Goal: Communication & Community: Participate in discussion

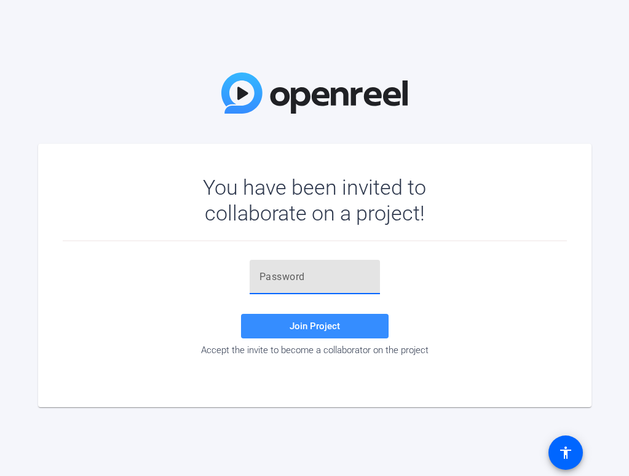
click at [289, 280] on input "text" at bounding box center [314, 277] width 111 height 15
paste input "WsfQ99"
type input "WsfQ99"
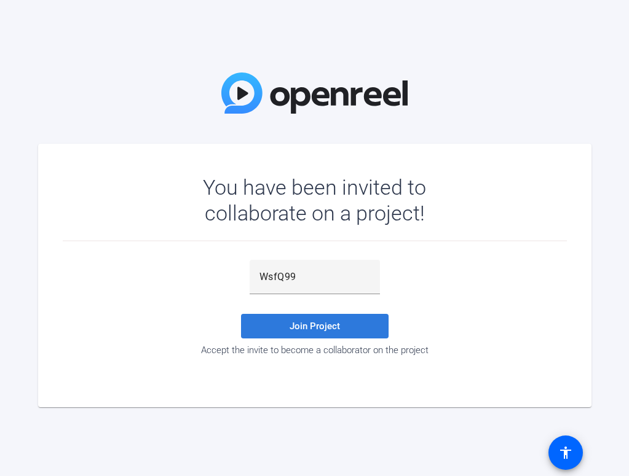
click at [305, 323] on span "Join Project" at bounding box center [315, 326] width 50 height 11
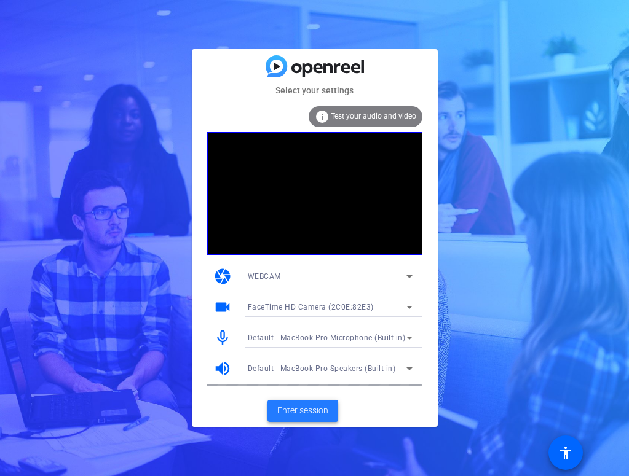
click at [288, 412] on span "Enter session" at bounding box center [302, 410] width 51 height 13
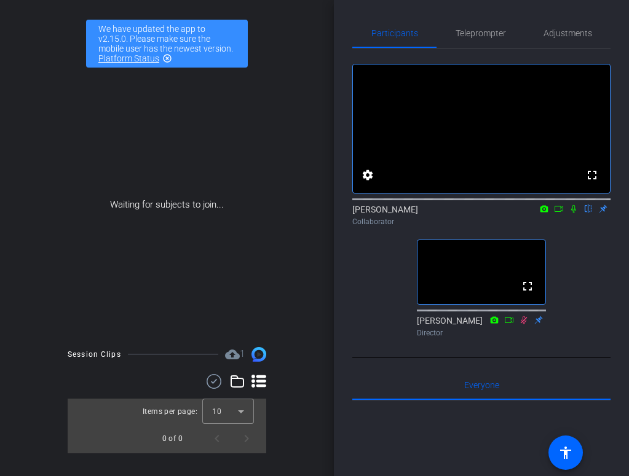
click at [558, 213] on icon at bounding box center [559, 209] width 10 height 9
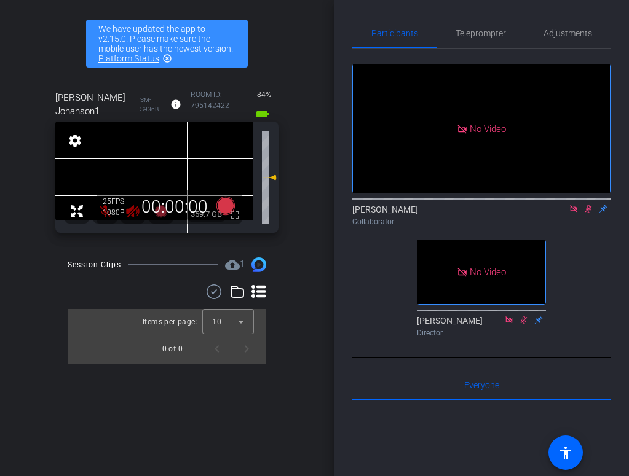
click at [554, 316] on div "No Video [PERSON_NAME] Collaborator No Video [PERSON_NAME] Director" at bounding box center [481, 196] width 258 height 294
click at [460, 32] on span "Teleprompter" at bounding box center [480, 33] width 50 height 9
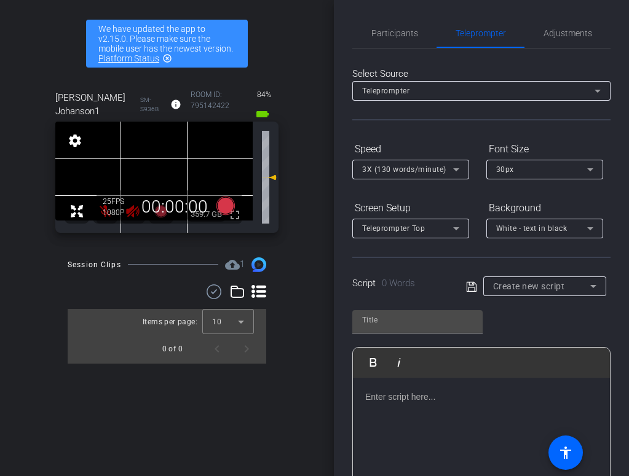
click at [405, 391] on p at bounding box center [481, 397] width 232 height 14
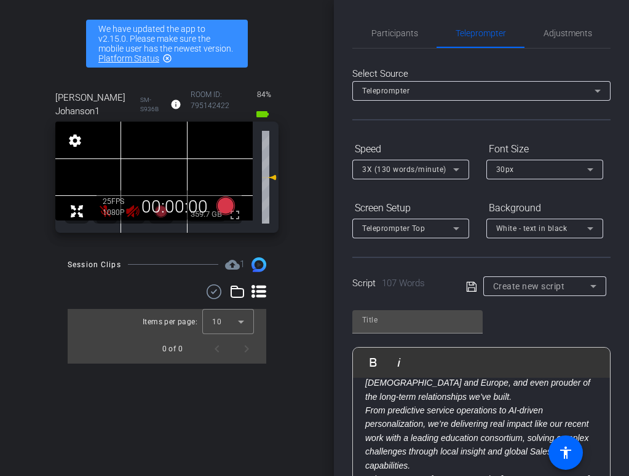
click at [471, 288] on icon at bounding box center [471, 287] width 11 height 15
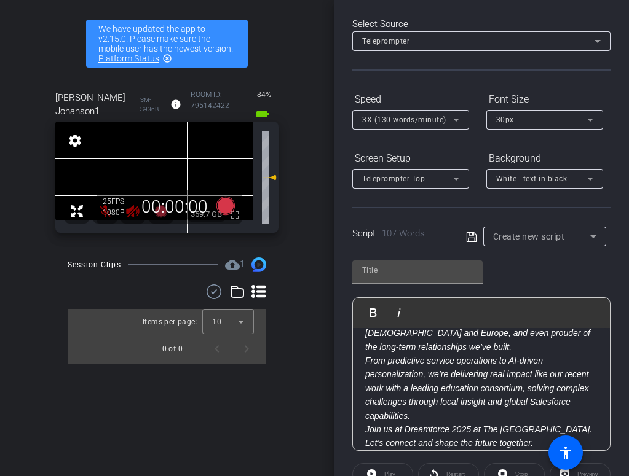
scroll to position [50, 0]
click at [419, 337] on p "Hi, I’m [PERSON_NAME], CEO of Fluido. At [GEOGRAPHIC_DATA], we’re more than a S…" at bounding box center [481, 340] width 232 height 220
type input "Default title 2527"
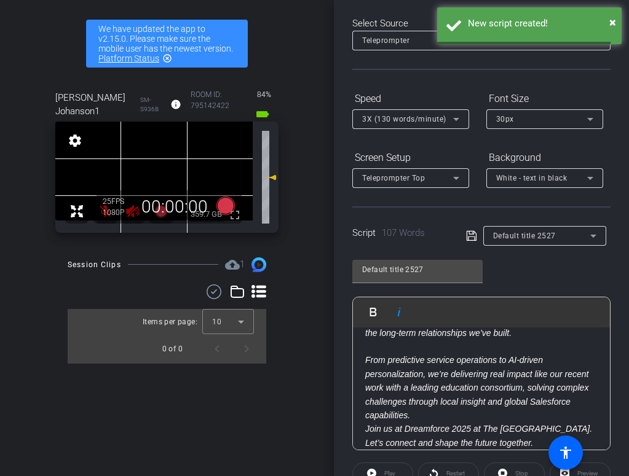
scroll to position [36, 0]
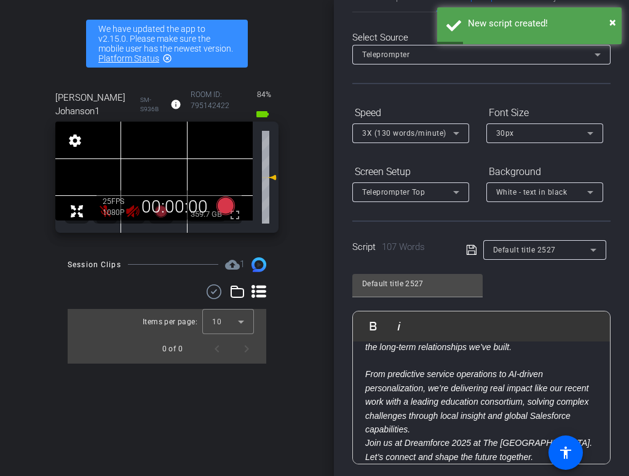
click at [490, 395] on p "From predictive service operations to AI-driven personalization, we’re deliveri…" at bounding box center [481, 409] width 232 height 110
click at [424, 420] on p "From predictive service operations to AI-driven personalization, we’re deliveri…" at bounding box center [481, 409] width 232 height 110
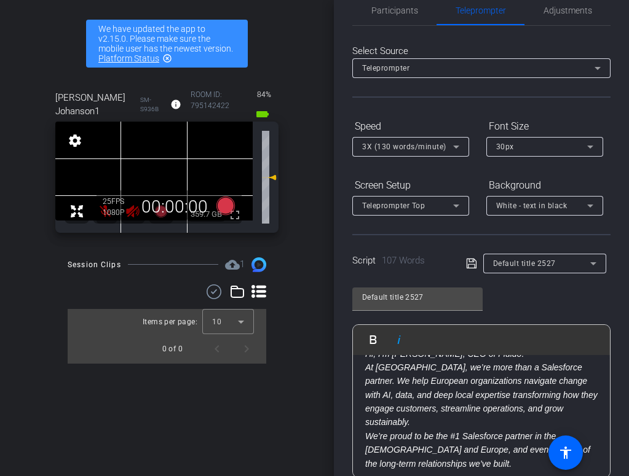
scroll to position [0, 0]
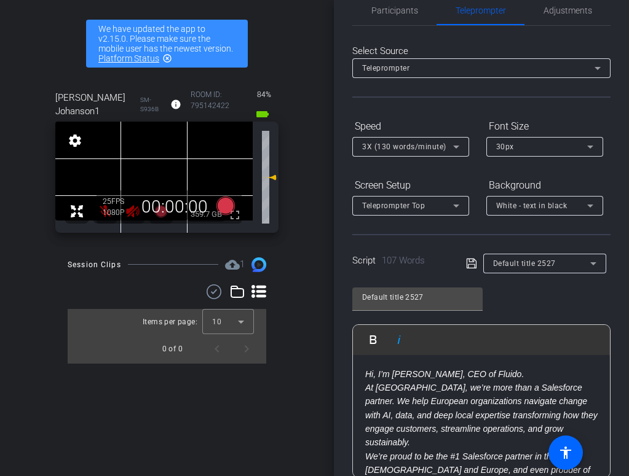
click at [522, 373] on em "Hi, I’m [PERSON_NAME], CEO of Fluido. At [GEOGRAPHIC_DATA], we’re more than a S…" at bounding box center [481, 429] width 232 height 120
click at [530, 374] on p "Hi, I’m [PERSON_NAME], CEO of Fluido. At [GEOGRAPHIC_DATA], we’re more than a S…" at bounding box center [481, 430] width 232 height 124
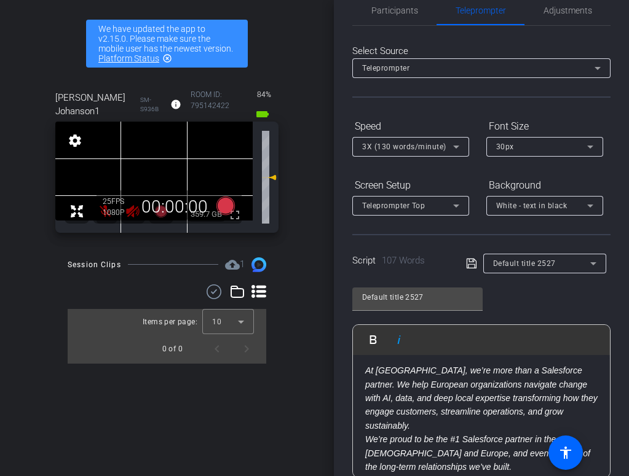
scroll to position [41, 0]
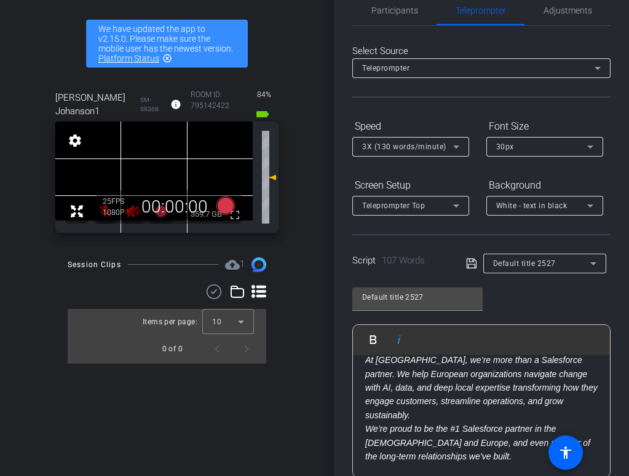
click at [588, 401] on p "Hi, I’m [PERSON_NAME], CEO of Fluido. At [GEOGRAPHIC_DATA], we’re more than a S…" at bounding box center [481, 395] width 232 height 138
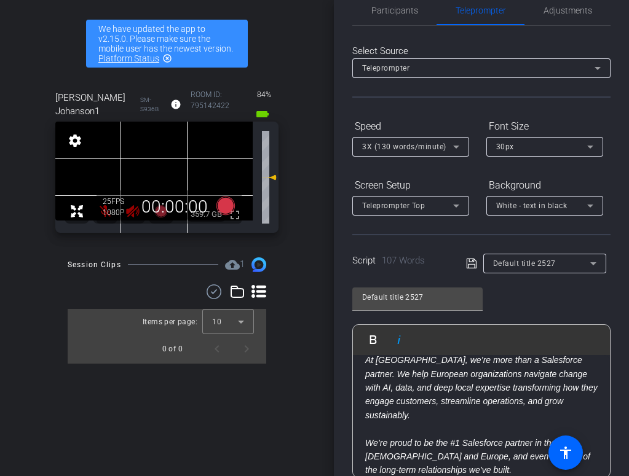
scroll to position [55, 0]
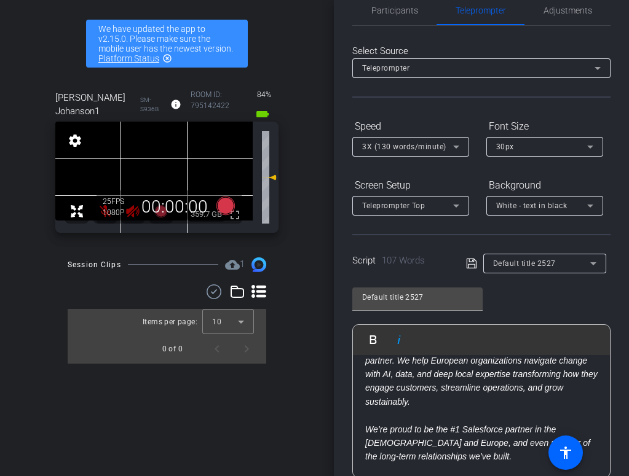
click at [475, 263] on icon at bounding box center [471, 263] width 11 height 15
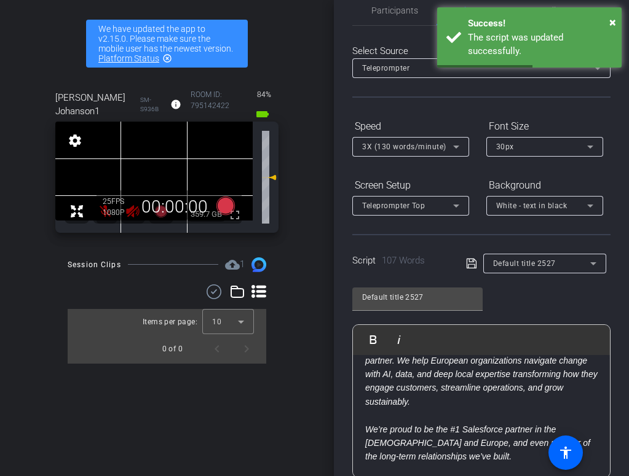
scroll to position [177, 0]
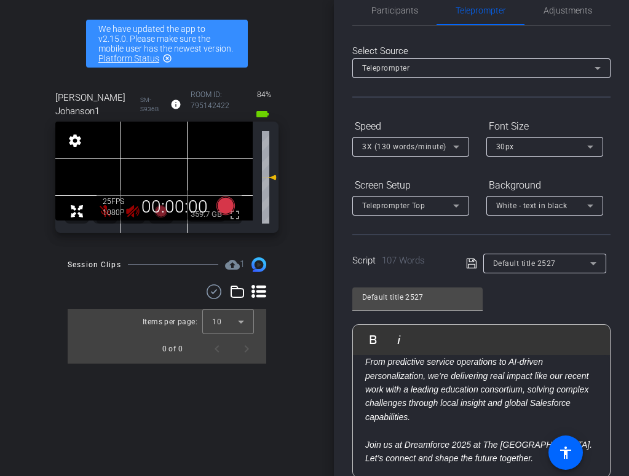
click at [516, 294] on div "Default title 2527 Play Play from this location Play Selected Play and display …" at bounding box center [481, 378] width 258 height 200
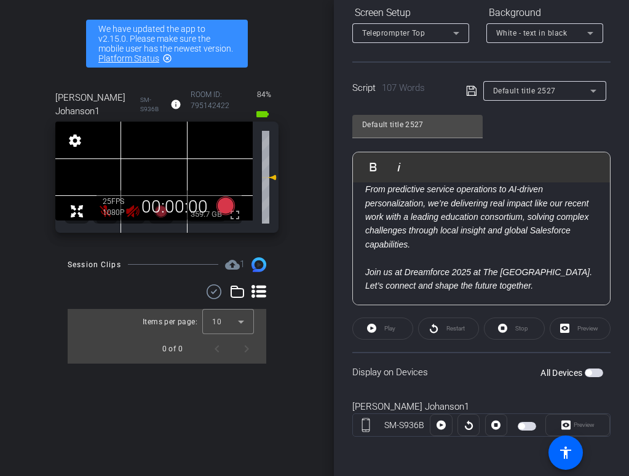
click at [597, 373] on span "button" at bounding box center [594, 373] width 18 height 9
click at [438, 428] on icon at bounding box center [440, 425] width 9 height 9
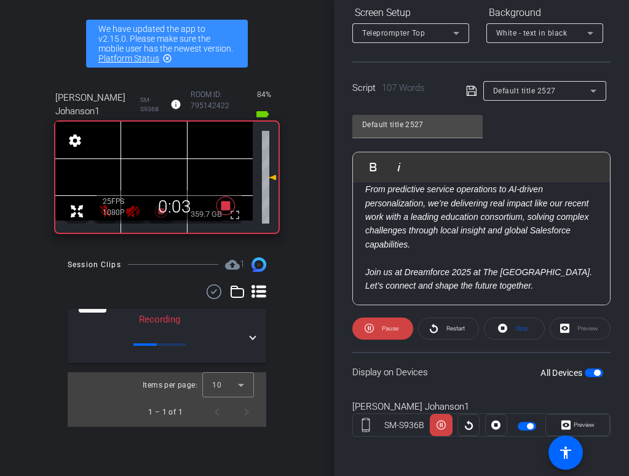
click at [483, 246] on p "From predictive service operations to AI-driven personalization, we’re deliveri…" at bounding box center [481, 231] width 232 height 124
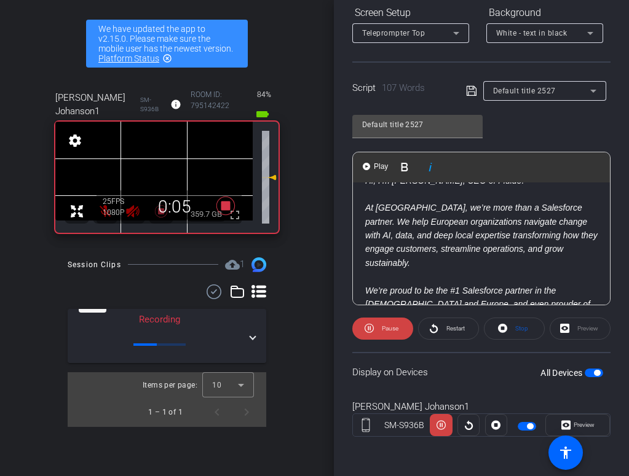
scroll to position [11, 0]
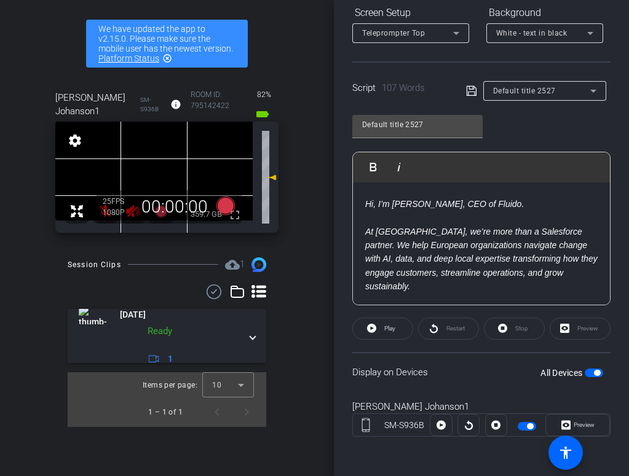
click at [471, 394] on div "[PERSON_NAME] Johanson1 SM-S936B [GEOGRAPHIC_DATA]" at bounding box center [481, 425] width 258 height 66
click at [430, 260] on em "At [GEOGRAPHIC_DATA], we’re more than a Salesforce partner. We help European or…" at bounding box center [481, 259] width 232 height 65
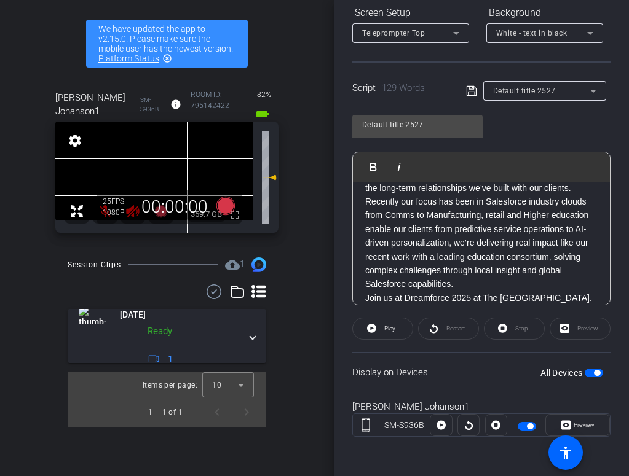
scroll to position [0, 0]
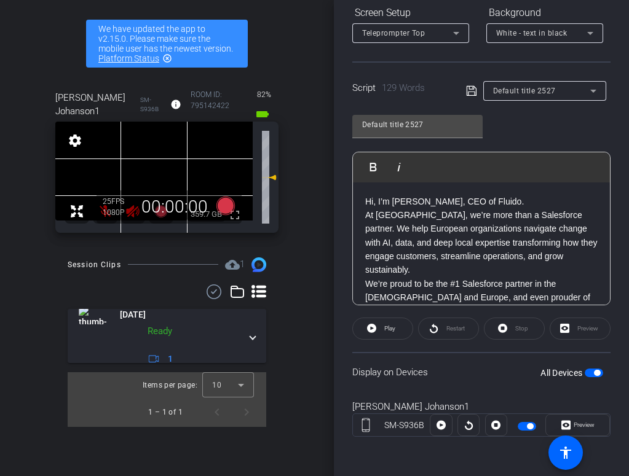
click at [535, 202] on p "Hi, I’m [PERSON_NAME], CEO of Fluido. At [GEOGRAPHIC_DATA], we’re more than a S…" at bounding box center [481, 257] width 232 height 124
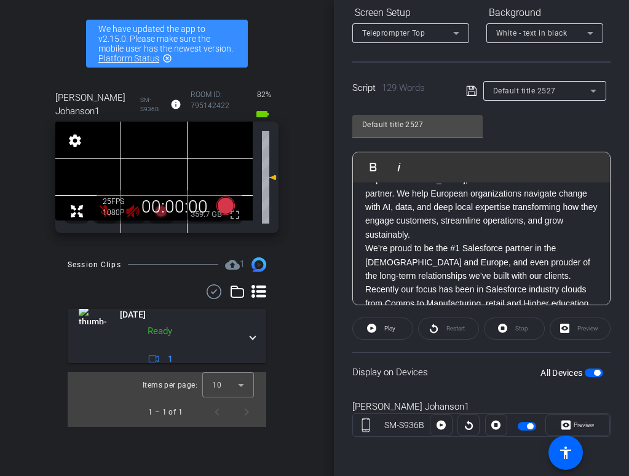
scroll to position [50, 0]
click at [585, 221] on p "Hi, I’m [PERSON_NAME], CEO of Fluido. At [GEOGRAPHIC_DATA], we’re more than a S…" at bounding box center [481, 214] width 232 height 138
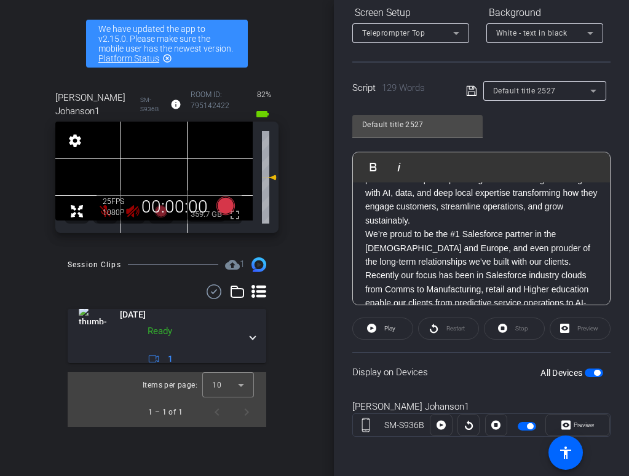
scroll to position [181, 0]
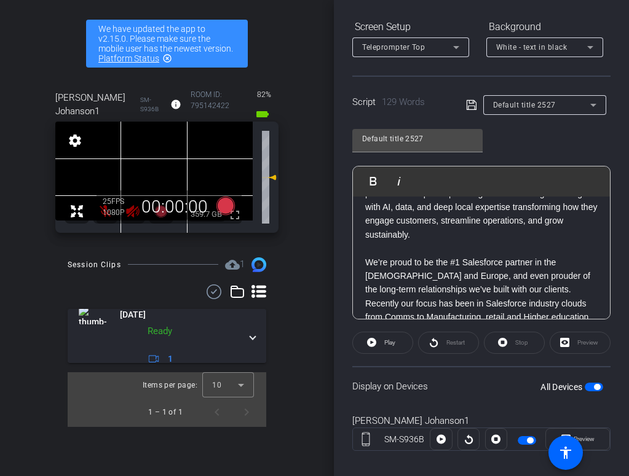
click at [489, 278] on p "Hi, I’m [PERSON_NAME], CEO of Fluido. At [GEOGRAPHIC_DATA], we’re more than a S…" at bounding box center [481, 221] width 232 height 151
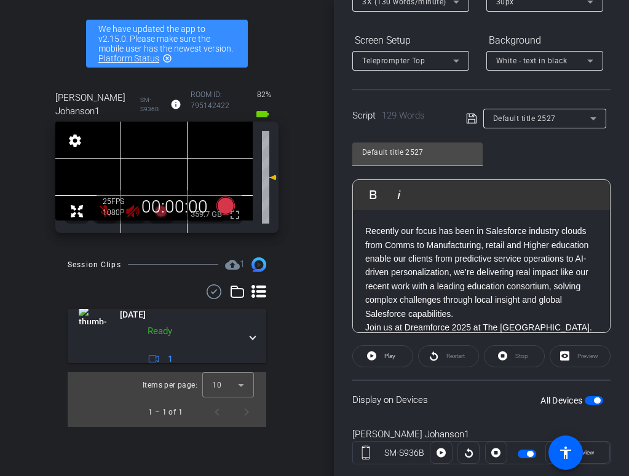
scroll to position [177, 0]
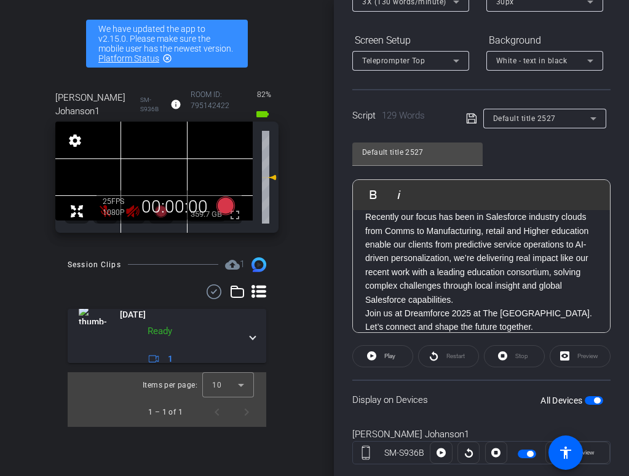
click at [469, 292] on p "enable our clients from predictive service operations to AI-driven personalizat…" at bounding box center [481, 286] width 232 height 97
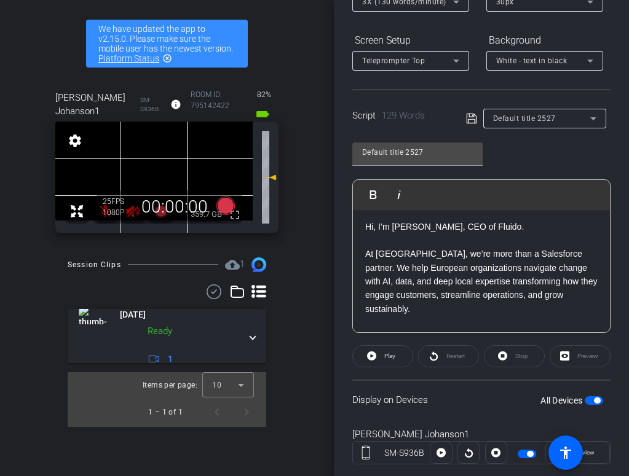
scroll to position [0, 0]
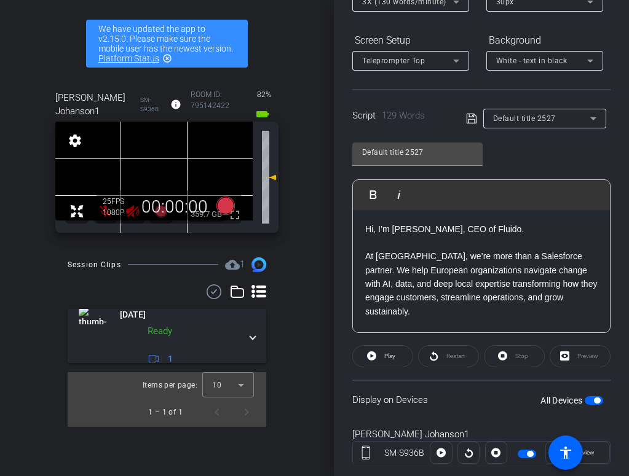
click at [470, 126] on icon at bounding box center [471, 118] width 11 height 15
click at [470, 119] on icon at bounding box center [471, 118] width 11 height 15
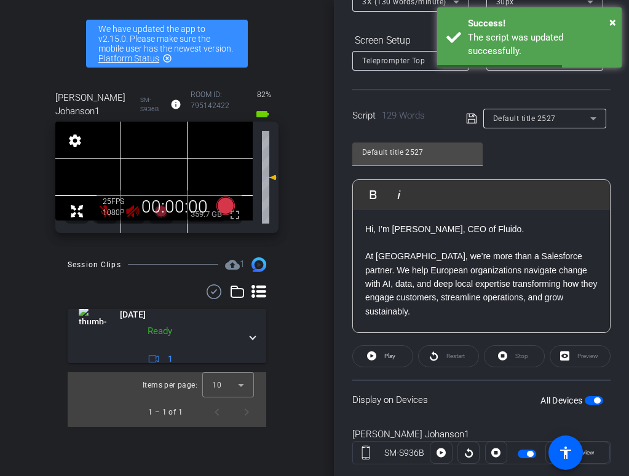
click at [470, 453] on div at bounding box center [468, 453] width 22 height 22
click at [592, 403] on span "button" at bounding box center [594, 400] width 18 height 9
click at [595, 401] on span "button" at bounding box center [594, 400] width 18 height 9
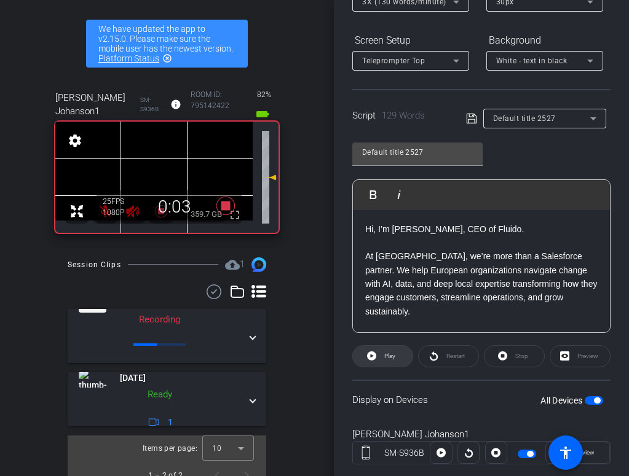
click at [372, 359] on icon at bounding box center [371, 356] width 9 height 9
click at [492, 387] on div "Display on Devices All Devices" at bounding box center [481, 400] width 258 height 40
click at [597, 459] on span at bounding box center [577, 453] width 63 height 30
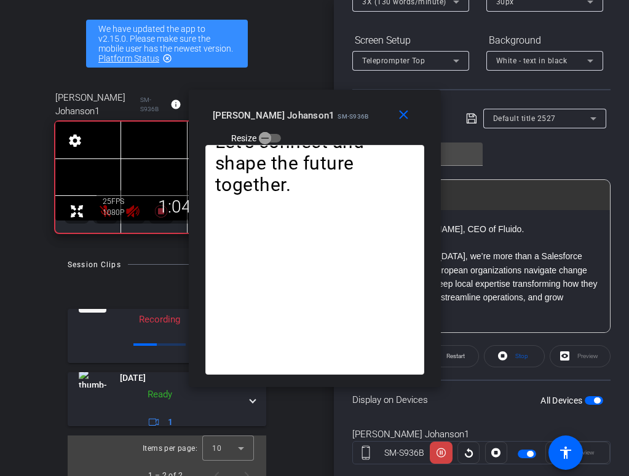
click at [481, 302] on p "Hi, I’m [PERSON_NAME], CEO of Fluido. At [GEOGRAPHIC_DATA], we’re more than a S…" at bounding box center [481, 305] width 232 height 165
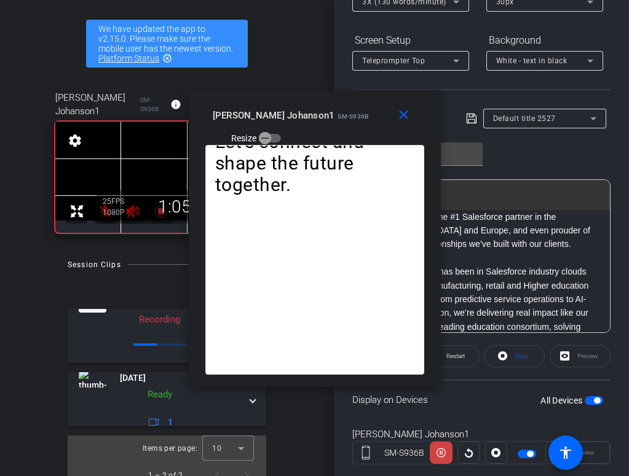
scroll to position [124, 0]
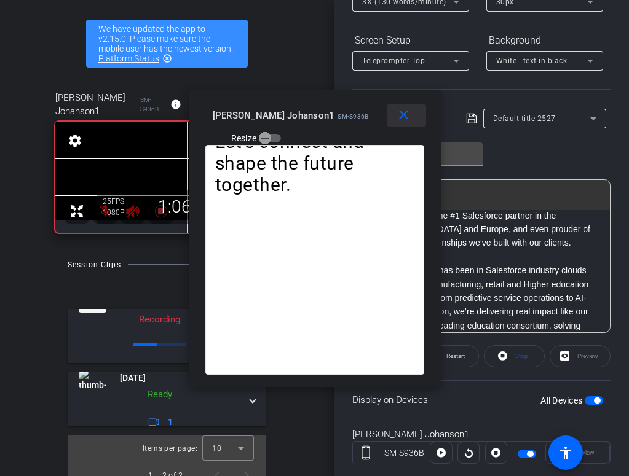
click at [399, 118] on mat-icon "close" at bounding box center [403, 115] width 15 height 15
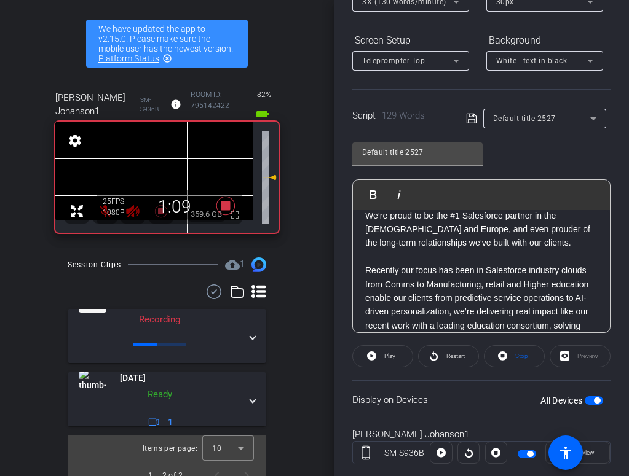
click at [323, 278] on div "[PERSON_NAME] Recd account_box grid_on settings info logout We have updated the…" at bounding box center [167, 238] width 334 height 476
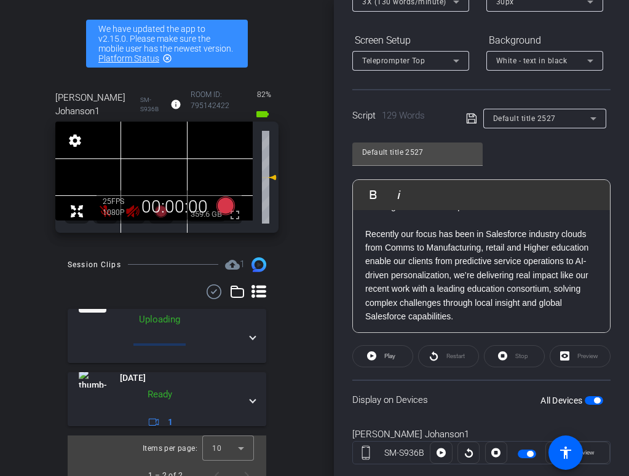
scroll to position [179, 0]
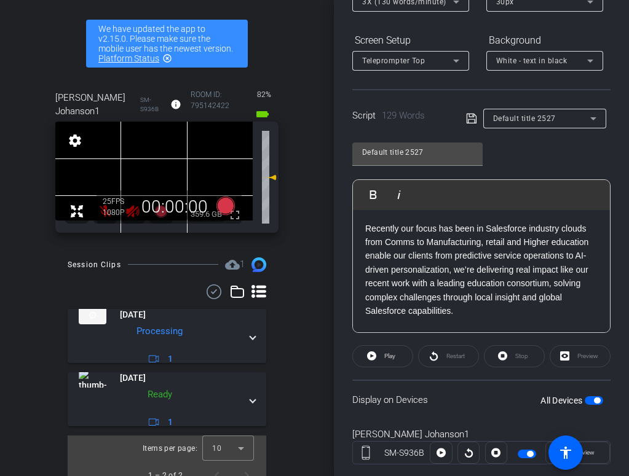
click at [454, 256] on p "enable our clients from predictive service operations to AI-driven personalizat…" at bounding box center [481, 304] width 232 height 110
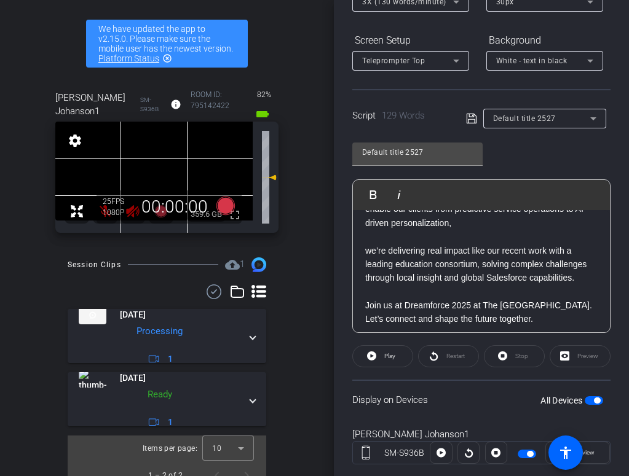
scroll to position [228, 0]
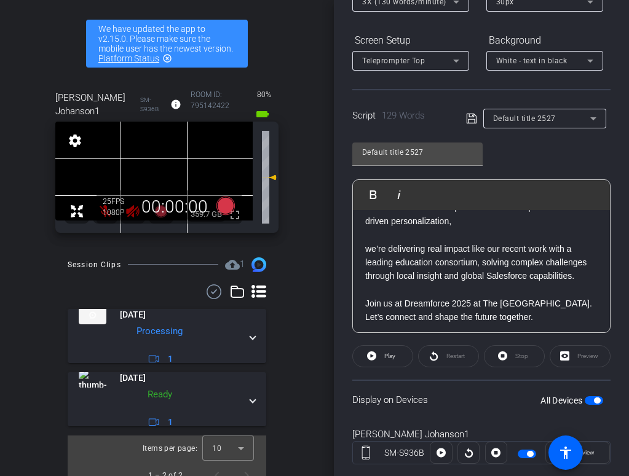
click at [449, 307] on p "we’re delivering real impact like our recent work with a leading education cons…" at bounding box center [481, 283] width 232 height 82
click at [435, 325] on p at bounding box center [481, 332] width 232 height 14
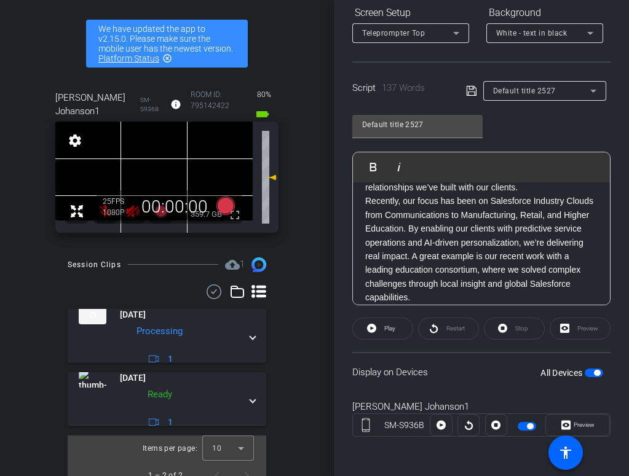
scroll to position [0, 0]
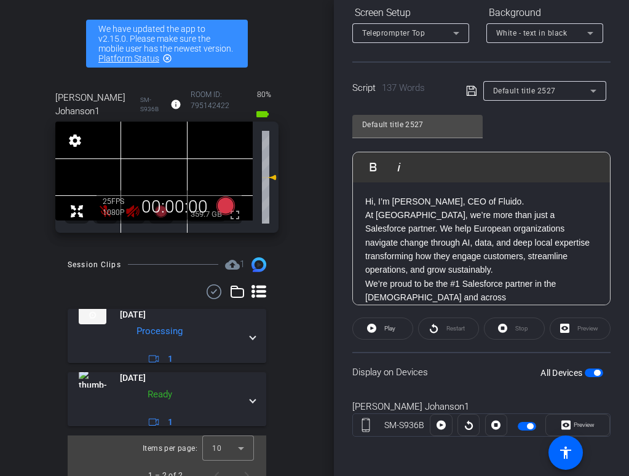
click at [528, 199] on p "Hi, I’m [PERSON_NAME], CEO of Fluido. At [GEOGRAPHIC_DATA], we’re more than jus…" at bounding box center [481, 332] width 232 height 275
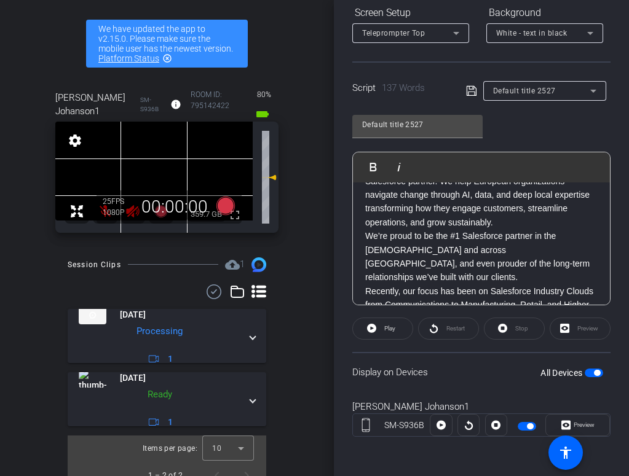
scroll to position [63, 0]
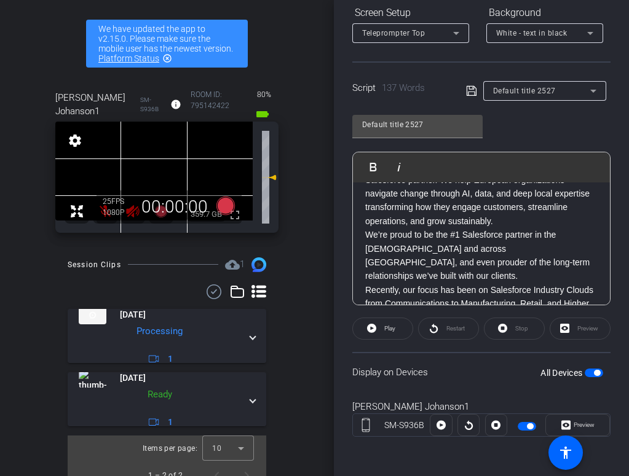
click at [518, 244] on p "At [GEOGRAPHIC_DATA], we’re more than just a Salesforce partner. We help Europe…" at bounding box center [481, 283] width 232 height 275
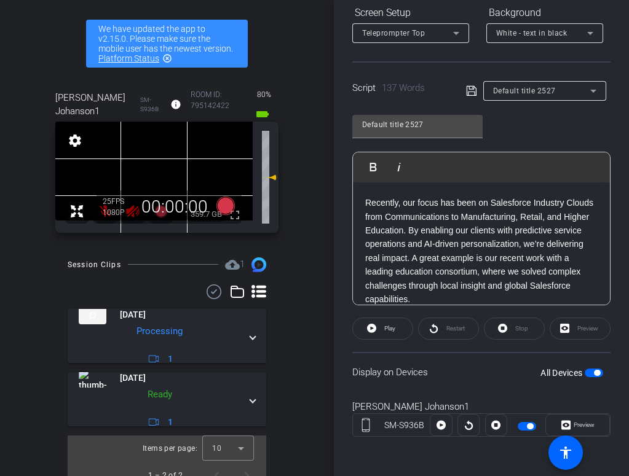
scroll to position [177, 0]
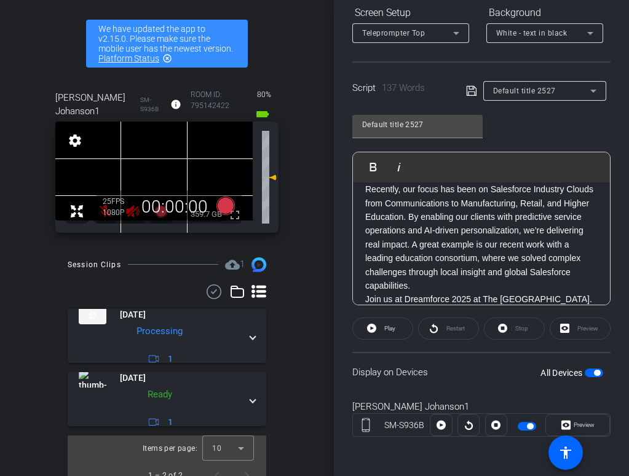
click at [409, 189] on span "Recently, our focus has been on Salesforce Industry Clouds from Communications …" at bounding box center [479, 251] width 228 height 134
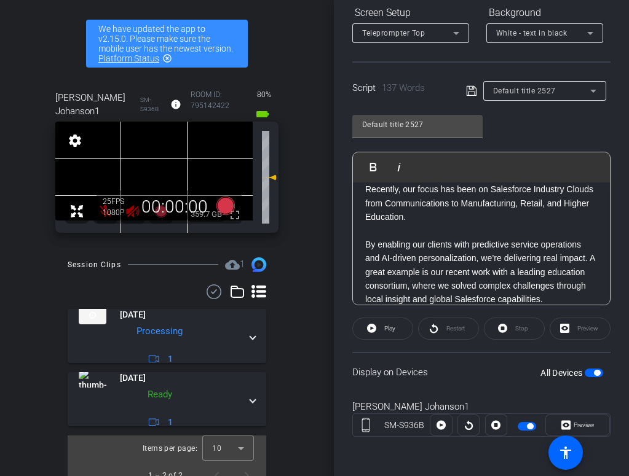
scroll to position [191, 0]
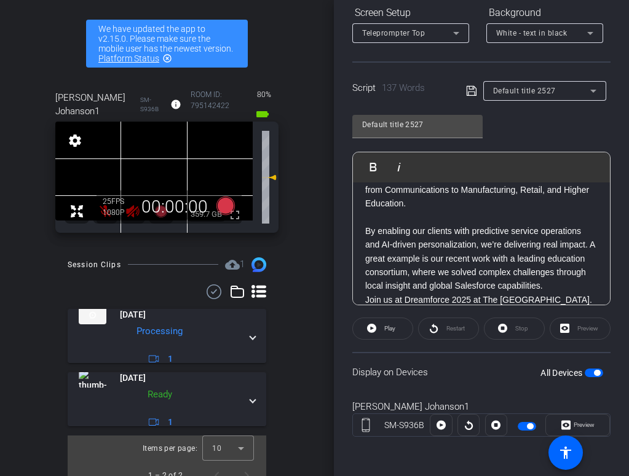
click at [553, 259] on p "By enabling our clients with predictive service operations and AI-driven person…" at bounding box center [481, 272] width 232 height 97
click at [591, 224] on p "By enabling our clients with predictive service operations and AI-driven person…" at bounding box center [481, 258] width 232 height 69
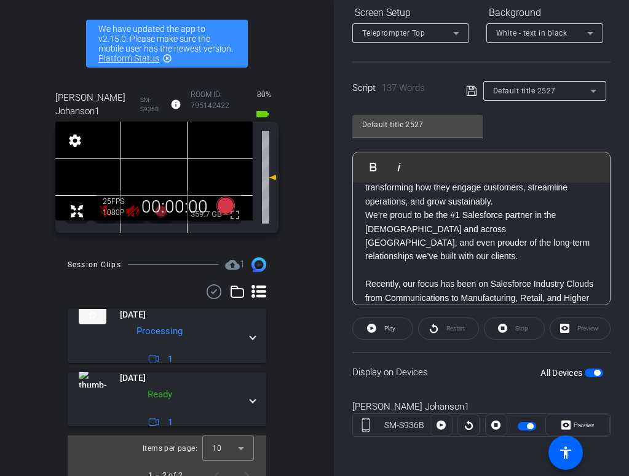
scroll to position [0, 0]
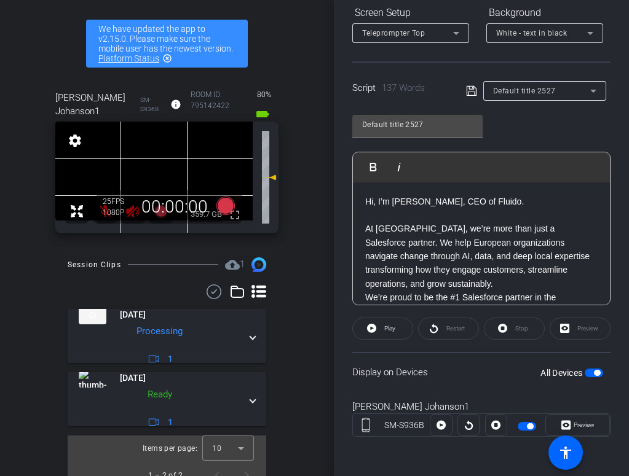
click at [582, 270] on p "At [GEOGRAPHIC_DATA], we’re more than just a Salesforce partner. We help Europe…" at bounding box center [481, 277] width 232 height 138
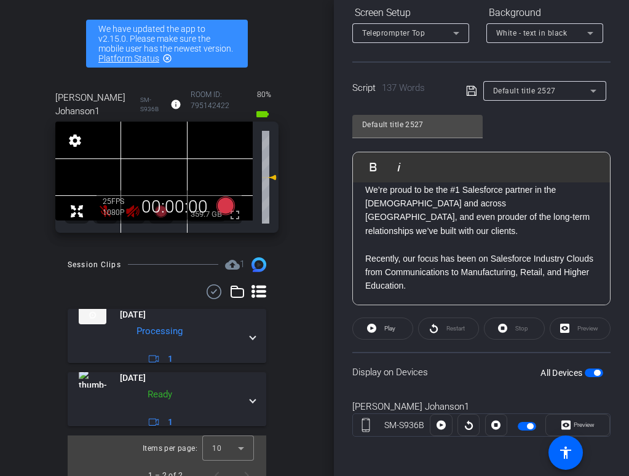
scroll to position [161, 0]
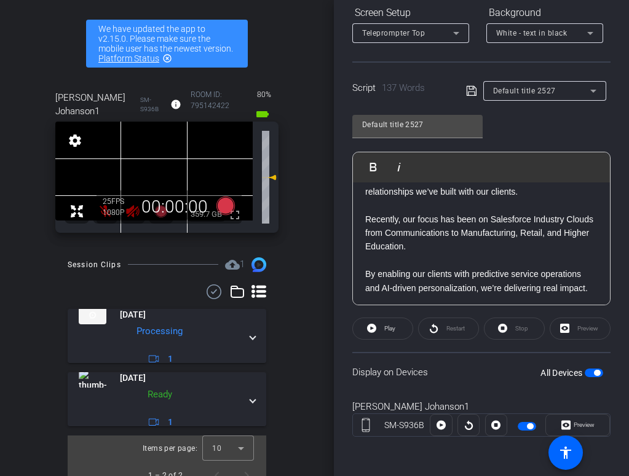
click at [559, 106] on div "Default title 2527 Play Play from this location Play Selected Play and display …" at bounding box center [481, 206] width 258 height 200
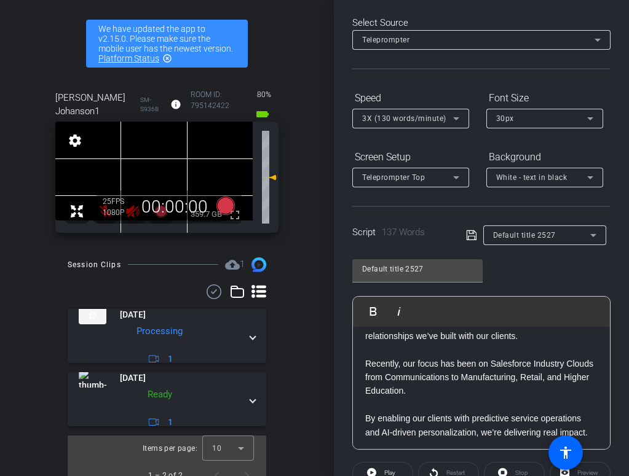
scroll to position [52, 0]
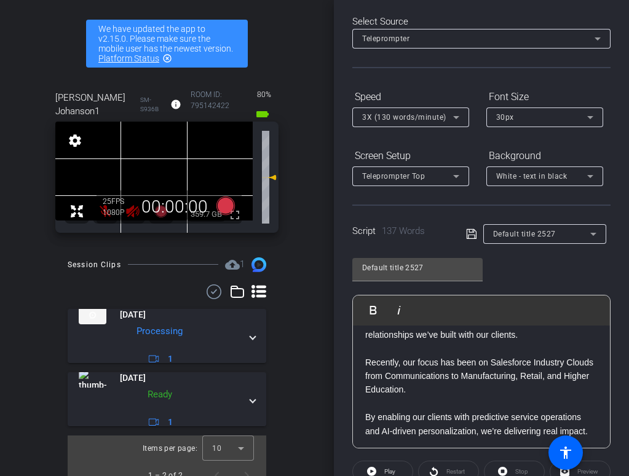
click at [453, 120] on icon at bounding box center [456, 117] width 15 height 15
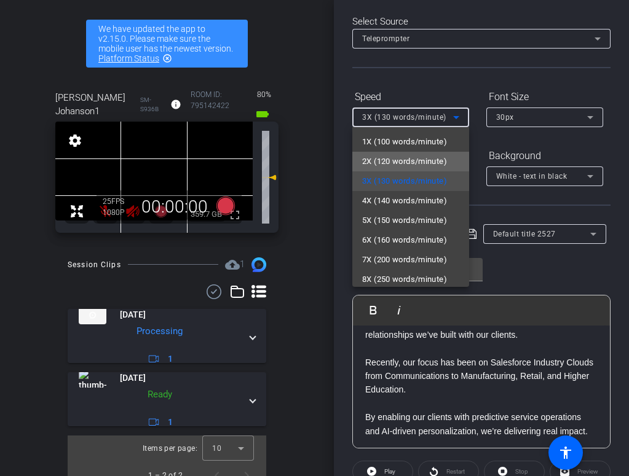
click at [417, 160] on span "2X (120 words/minute)" at bounding box center [404, 161] width 85 height 15
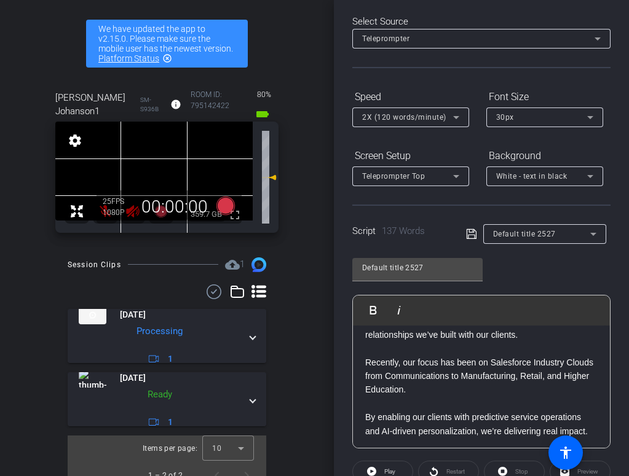
click at [527, 280] on div "Default title 2527 Play Play from this location Play Selected Play and display …" at bounding box center [481, 349] width 258 height 200
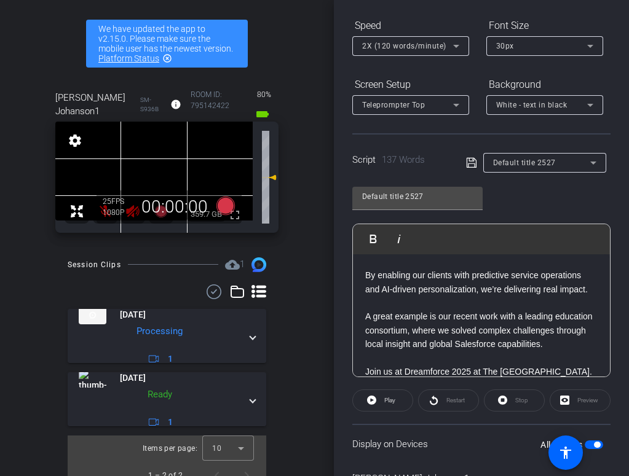
scroll to position [195, 0]
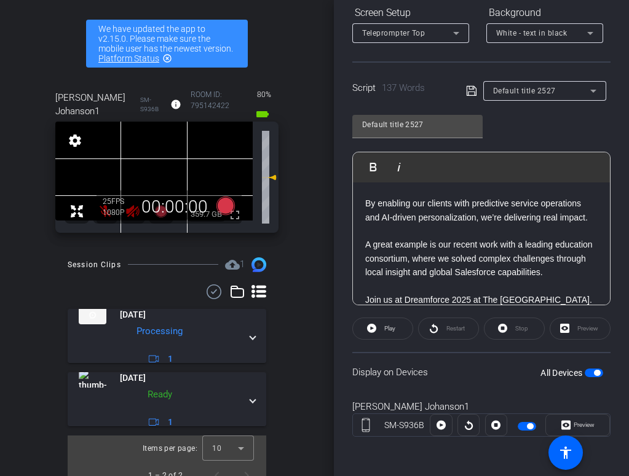
click at [588, 374] on span "button" at bounding box center [594, 373] width 18 height 9
click at [597, 374] on span "button" at bounding box center [594, 373] width 18 height 9
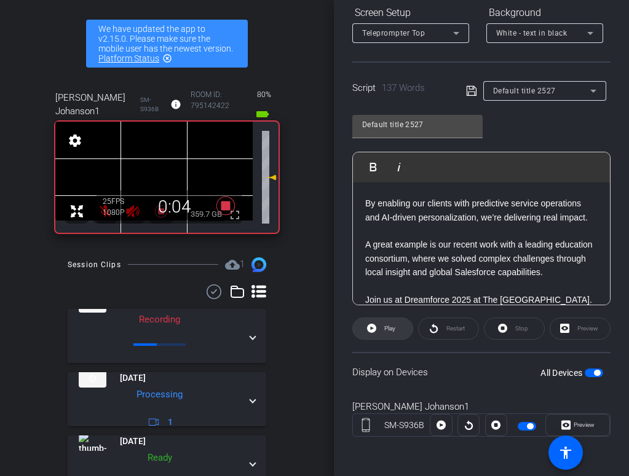
click at [367, 326] on icon at bounding box center [371, 328] width 9 height 15
click at [346, 356] on div "Participants Teleprompter Adjustments [PERSON_NAME] Collaborator [PERSON_NAME] …" at bounding box center [481, 238] width 295 height 476
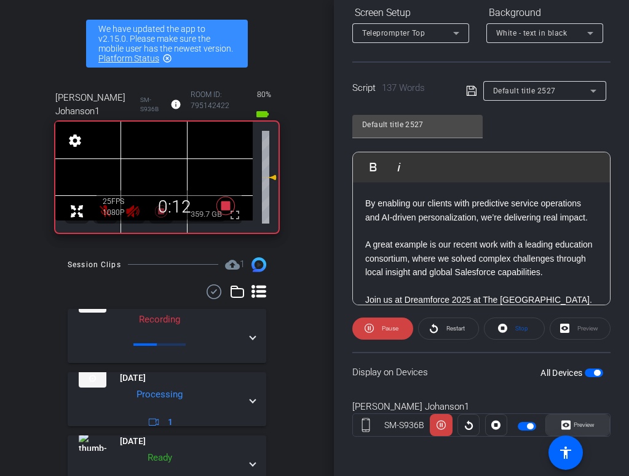
click at [562, 427] on icon at bounding box center [565, 425] width 9 height 9
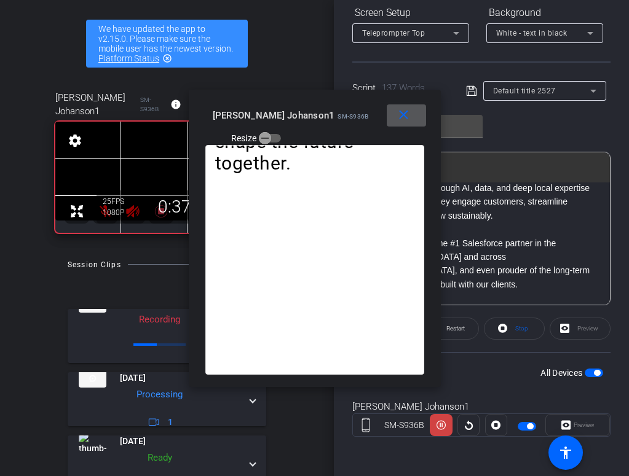
scroll to position [69, 0]
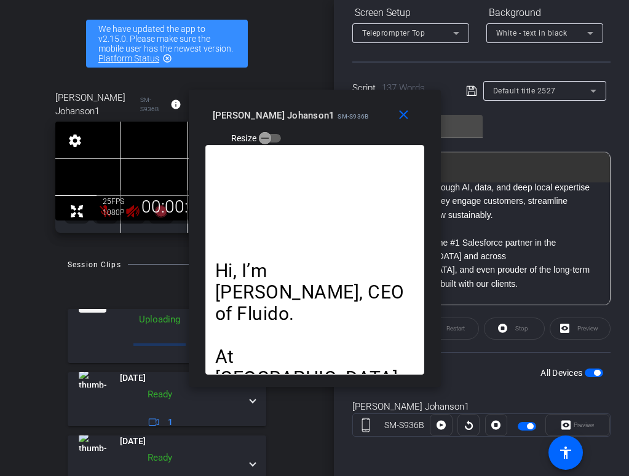
click at [339, 260] on span "Hi, I’m [PERSON_NAME], CEO of Fluido." at bounding box center [312, 292] width 194 height 65
click at [399, 112] on mat-icon "close" at bounding box center [403, 115] width 15 height 15
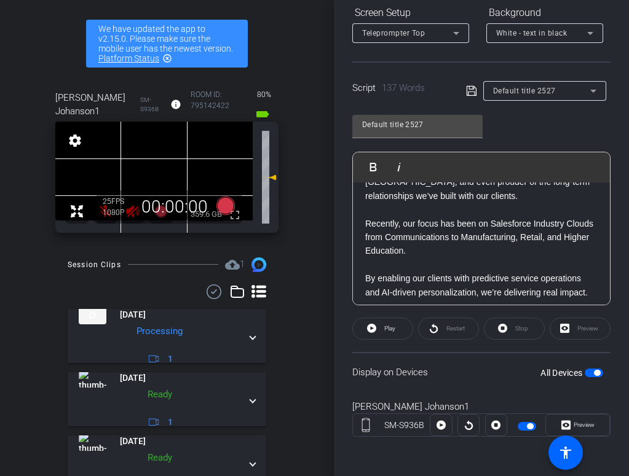
click at [460, 272] on p "By enabling our clients with predictive service operations and AI-driven person…" at bounding box center [481, 286] width 232 height 28
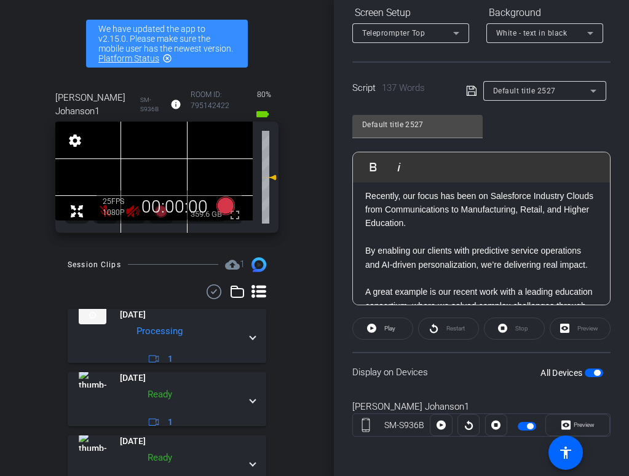
scroll to position [181, 0]
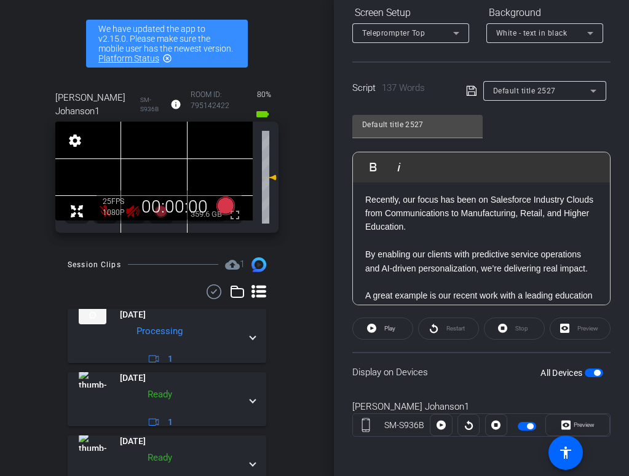
click at [556, 291] on span "A great example is our recent work with a leading education consortium, where w…" at bounding box center [478, 309] width 227 height 37
click at [562, 291] on span "A great example is our recent work with a leading european education consortium…" at bounding box center [479, 309] width 229 height 37
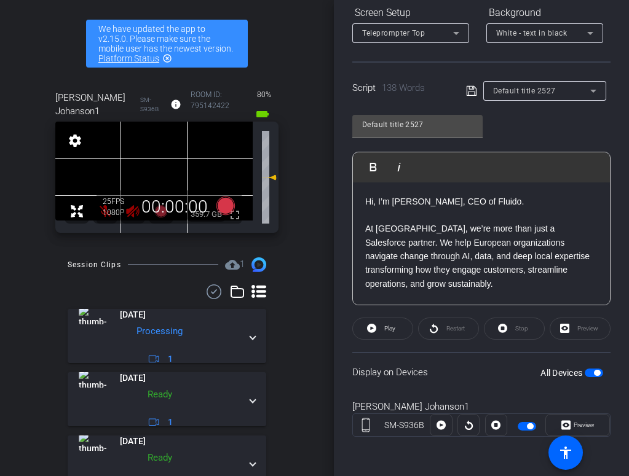
scroll to position [1, 0]
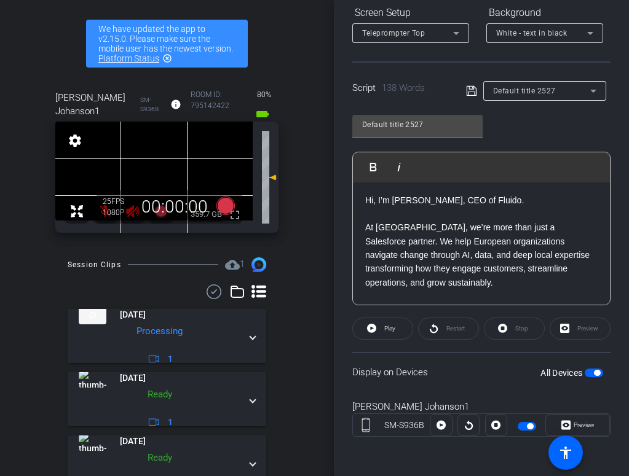
click at [564, 228] on span "At [GEOGRAPHIC_DATA], we’re more than just a Salesforce partner. We help Europe…" at bounding box center [477, 255] width 224 height 65
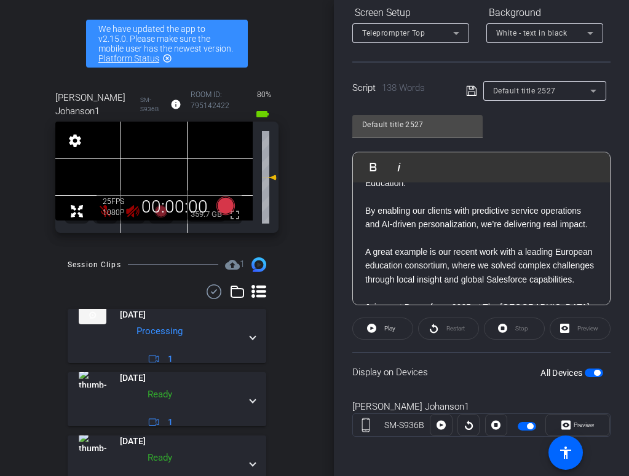
scroll to position [259, 0]
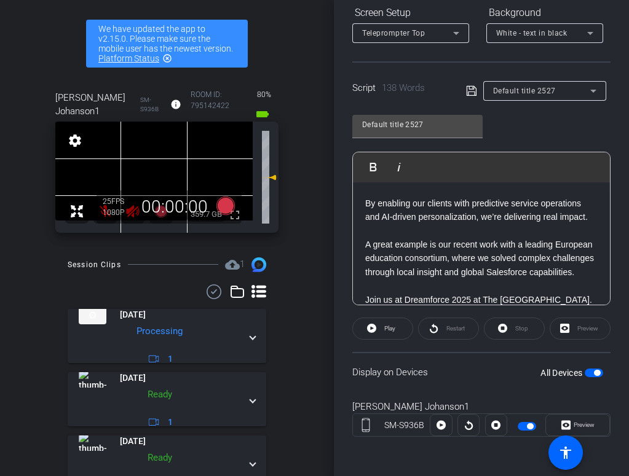
click at [516, 240] on span "A great example is our recent work with a leading European education consortium…" at bounding box center [479, 258] width 229 height 37
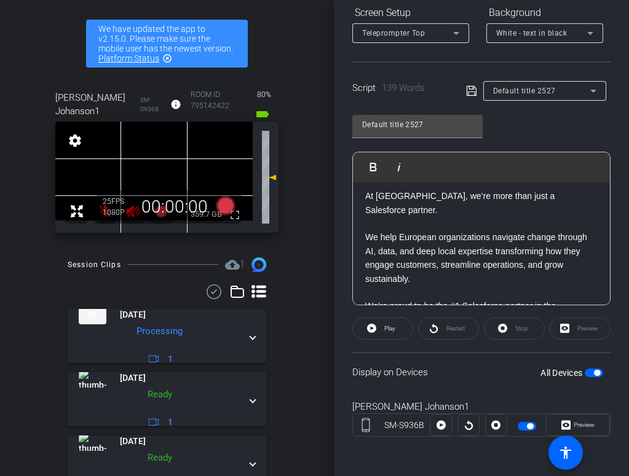
scroll to position [274, 0]
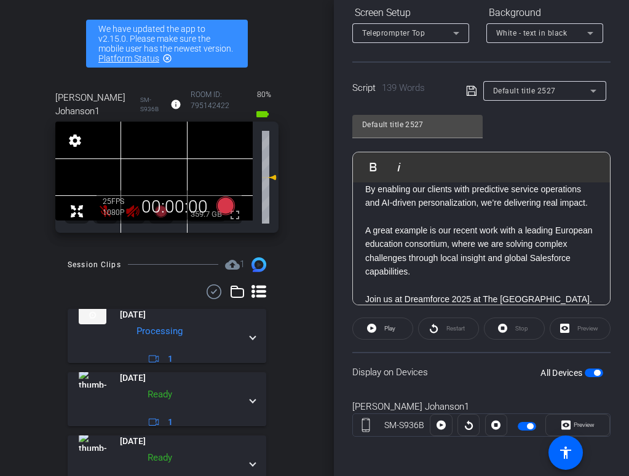
click at [591, 373] on span "button" at bounding box center [594, 373] width 18 height 9
click at [597, 373] on span "button" at bounding box center [594, 373] width 18 height 9
click at [167, 58] on mat-icon "highlight_off" at bounding box center [167, 58] width 10 height 10
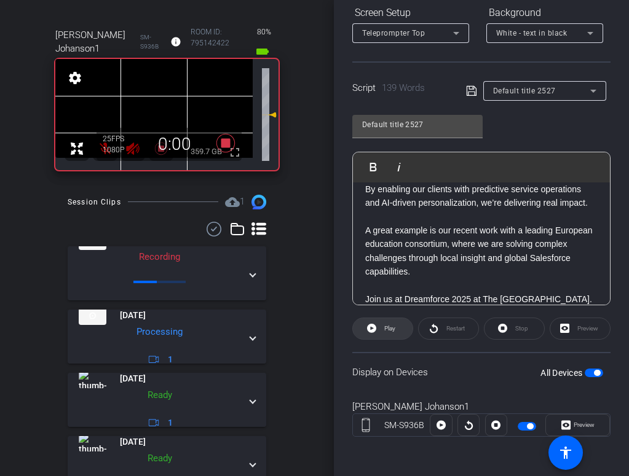
click at [377, 334] on span at bounding box center [383, 329] width 60 height 30
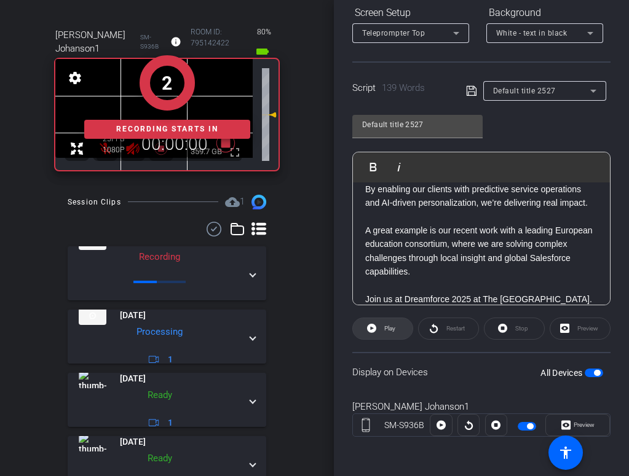
click at [393, 333] on span "Play" at bounding box center [388, 328] width 14 height 17
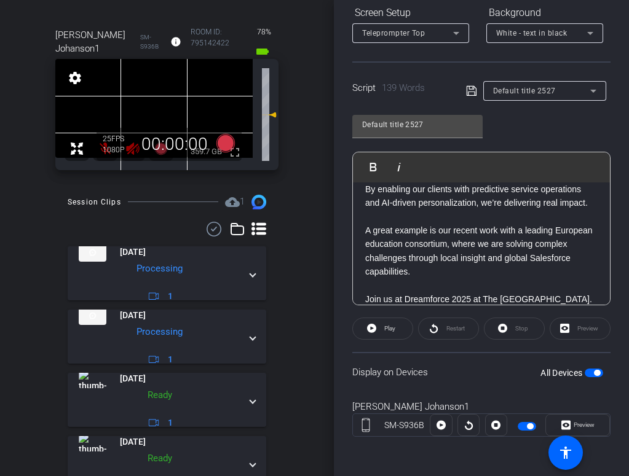
click at [341, 296] on div "Participants Teleprompter Adjustments [PERSON_NAME] Collaborator [PERSON_NAME] …" at bounding box center [481, 238] width 295 height 476
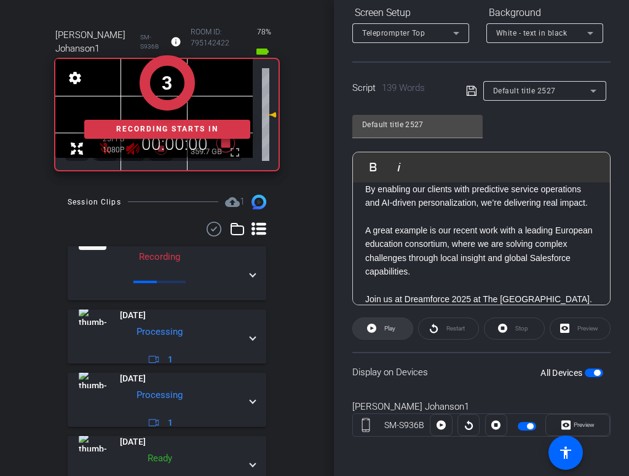
click at [367, 331] on icon at bounding box center [371, 328] width 9 height 15
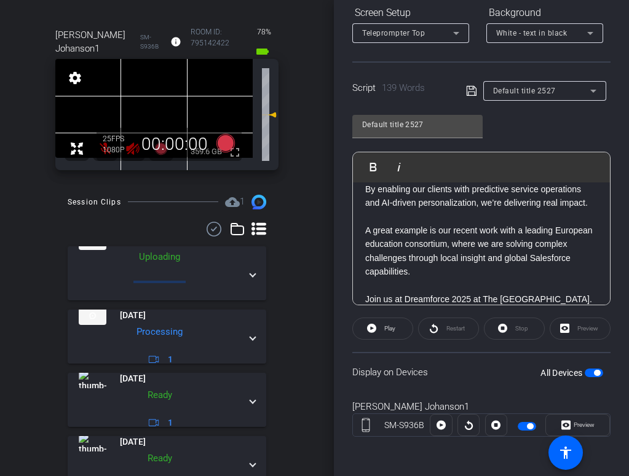
click at [291, 326] on div "Session Clips cloud_upload 1 [DATE] Uploading 1 [DATE] Processing 1 [DATE] Read…" at bounding box center [167, 438] width 272 height 486
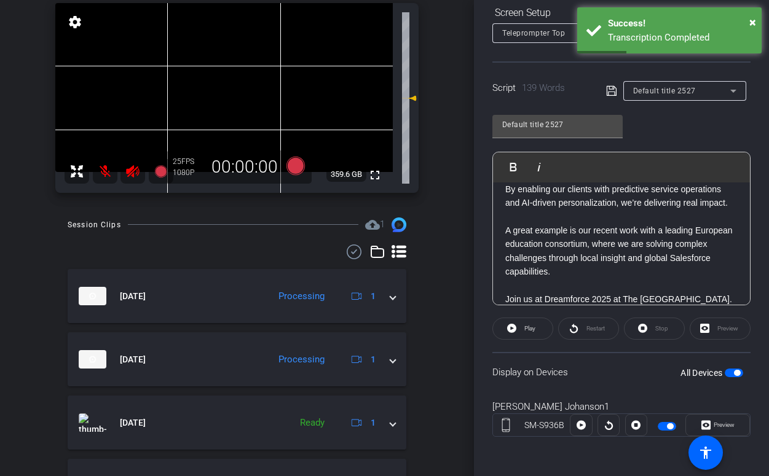
scroll to position [98, 0]
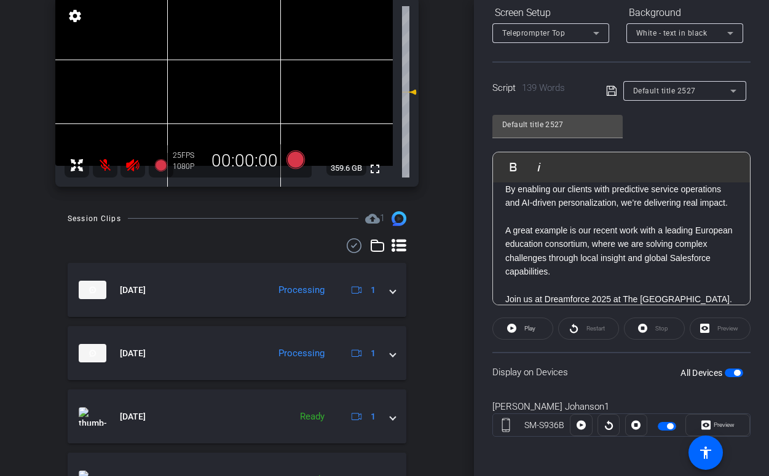
click at [434, 381] on div "Session Clips cloud_upload 1 [DATE] Processing 1 [DATE] Processing 1 [DATE] Rea…" at bounding box center [237, 444] width 412 height 466
click at [438, 245] on div "Session Clips cloud_upload 1 [DATE] Processing 1 [DATE] Processing 1 [DATE] Rea…" at bounding box center [237, 444] width 412 height 466
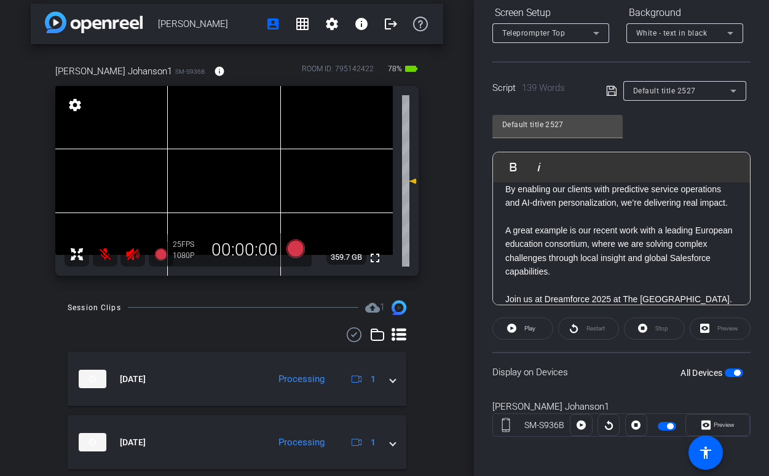
scroll to position [1, 0]
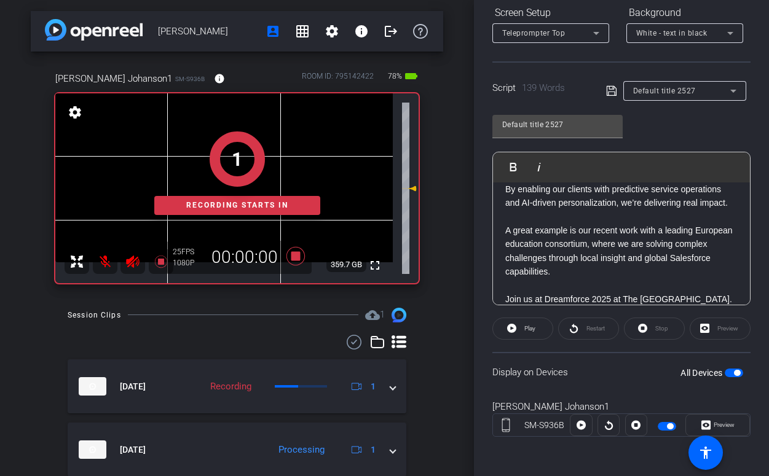
click at [480, 249] on div "Participants Teleprompter Adjustments [PERSON_NAME] Collaborator [PERSON_NAME] …" at bounding box center [621, 238] width 295 height 476
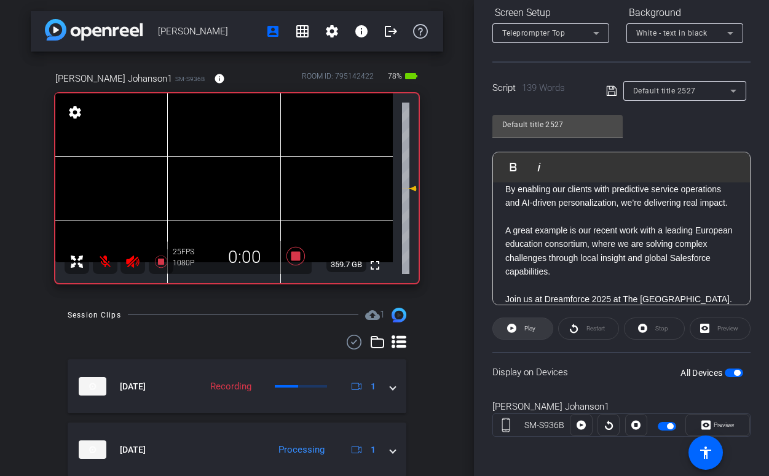
click at [523, 329] on span "Play" at bounding box center [528, 328] width 14 height 17
